Goal: Task Accomplishment & Management: Use online tool/utility

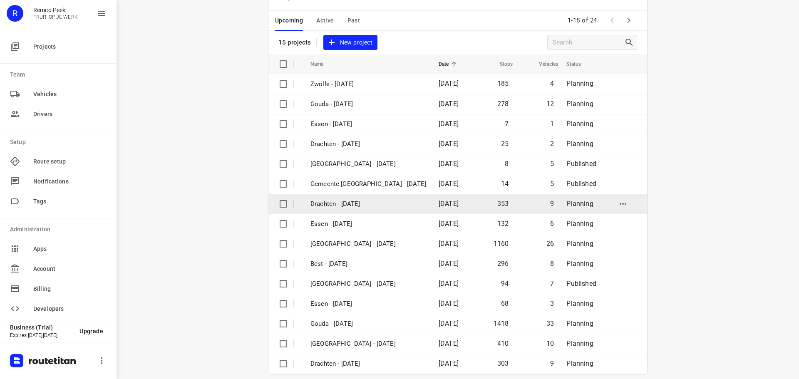
scroll to position [42, 0]
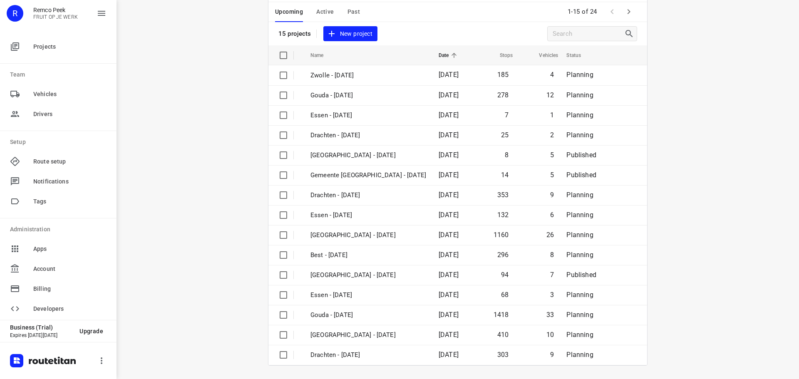
click at [628, 10] on icon "button" at bounding box center [629, 11] width 3 height 5
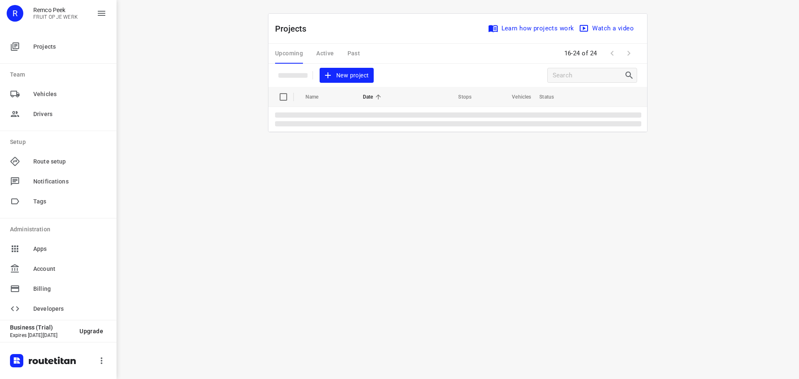
scroll to position [0, 0]
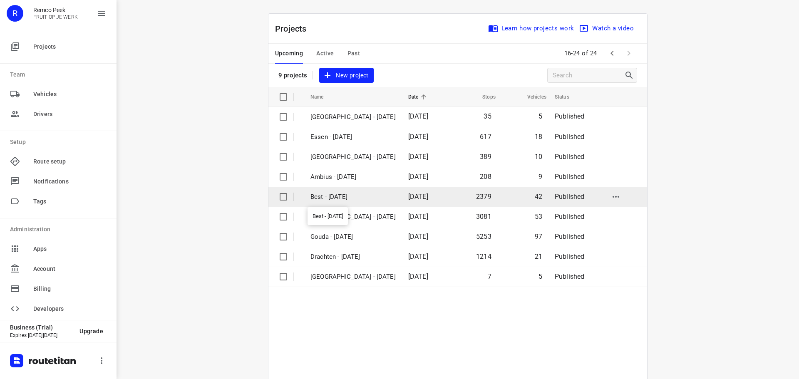
click at [340, 198] on p "Best - [DATE]" at bounding box center [352, 197] width 85 height 10
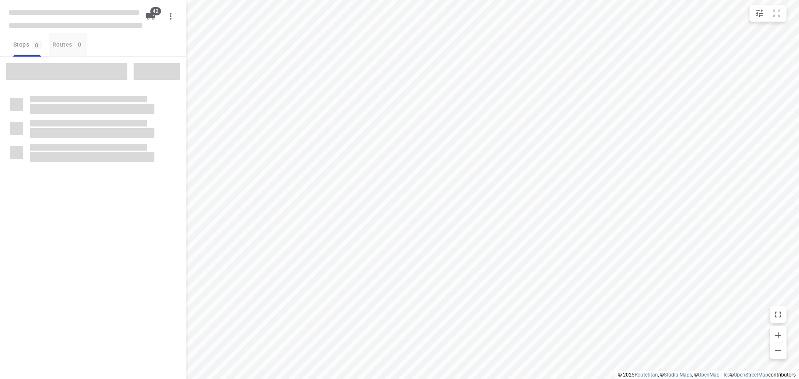
checkbox input "true"
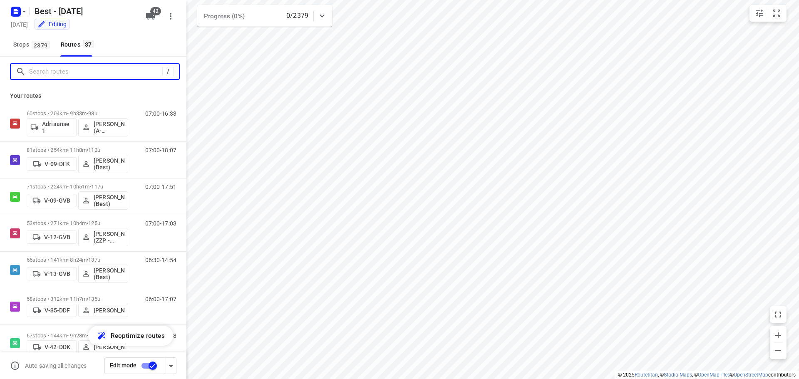
click at [103, 74] on input "Search routes" at bounding box center [95, 71] width 133 height 13
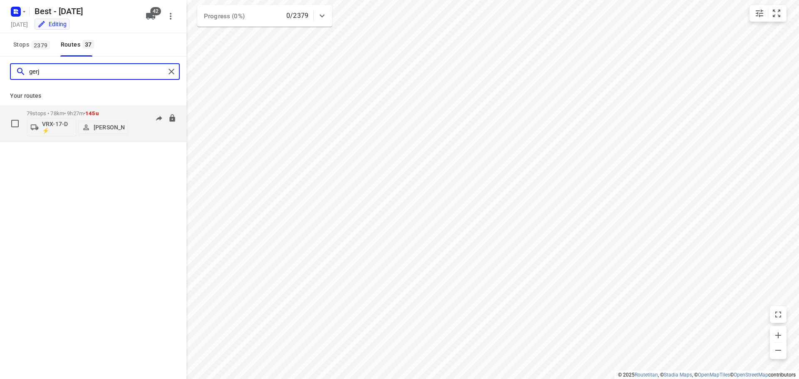
type input "gerj"
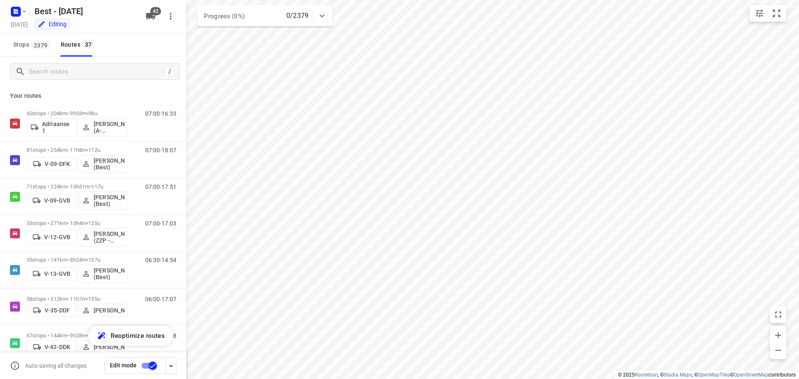
click at [144, 364] on input "checkbox" at bounding box center [152, 366] width 47 height 16
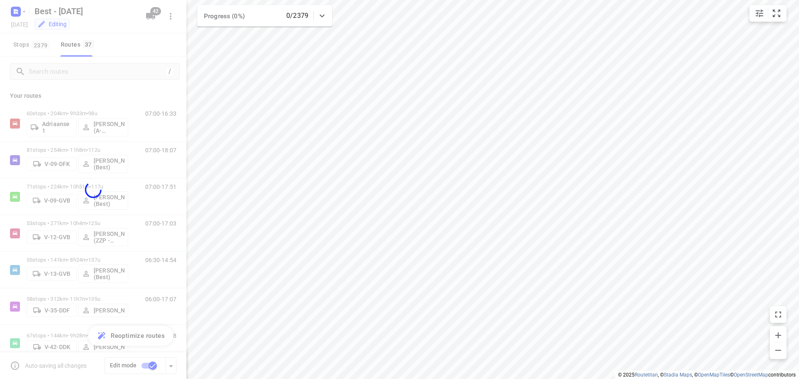
checkbox input "false"
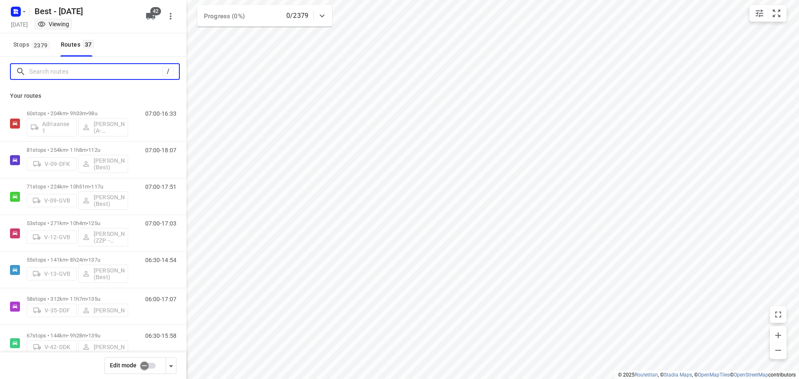
click at [137, 77] on input "Search routes" at bounding box center [95, 71] width 133 height 13
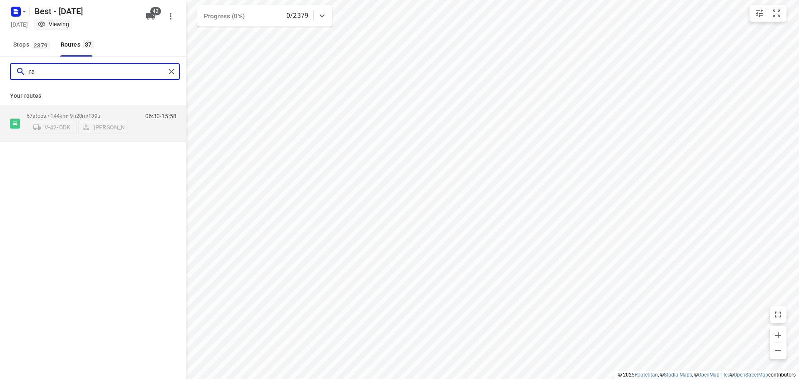
type input "r"
